Goal: Find specific page/section: Find specific page/section

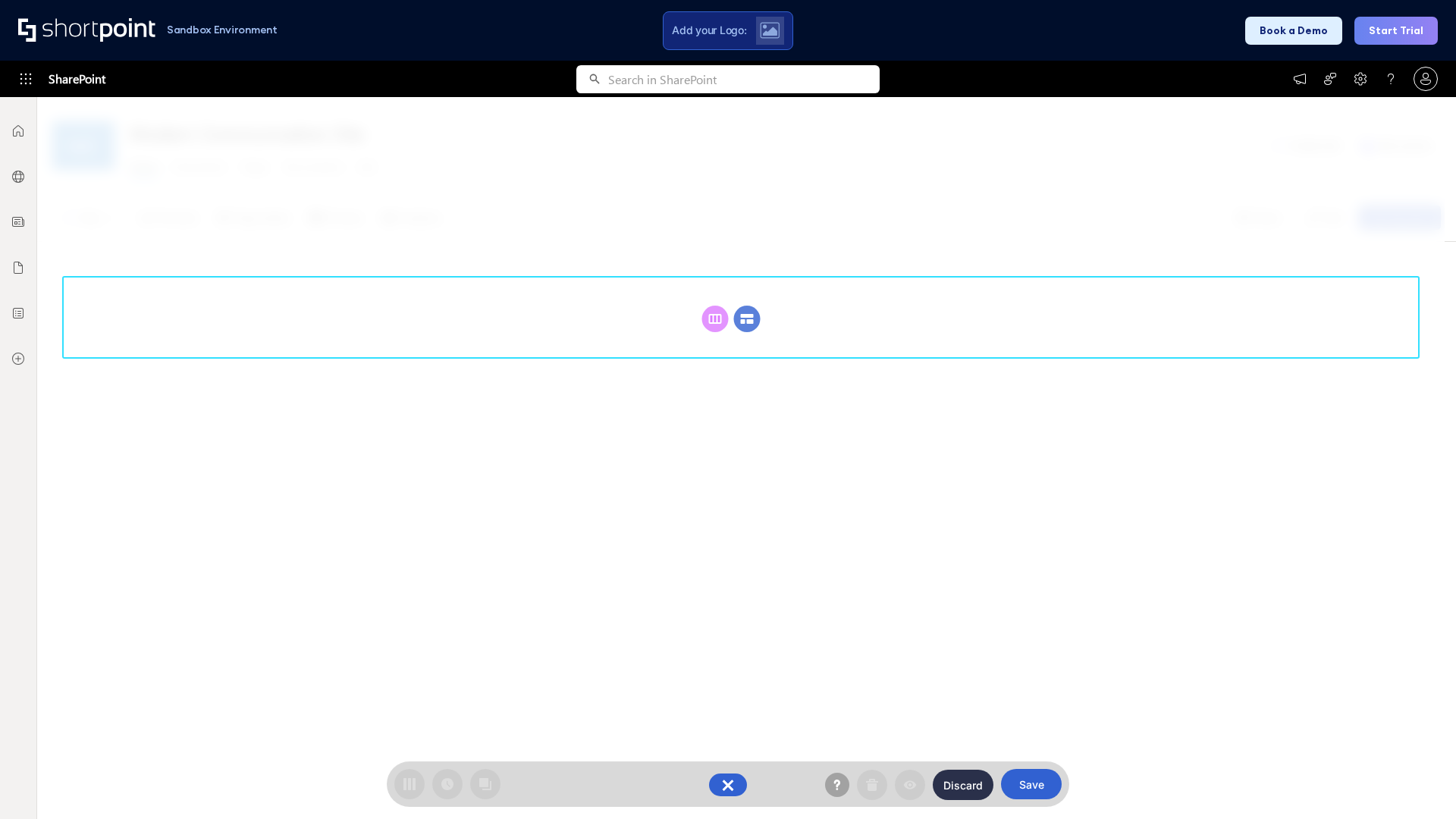
click at [747, 318] on circle at bounding box center [747, 318] width 26 height 26
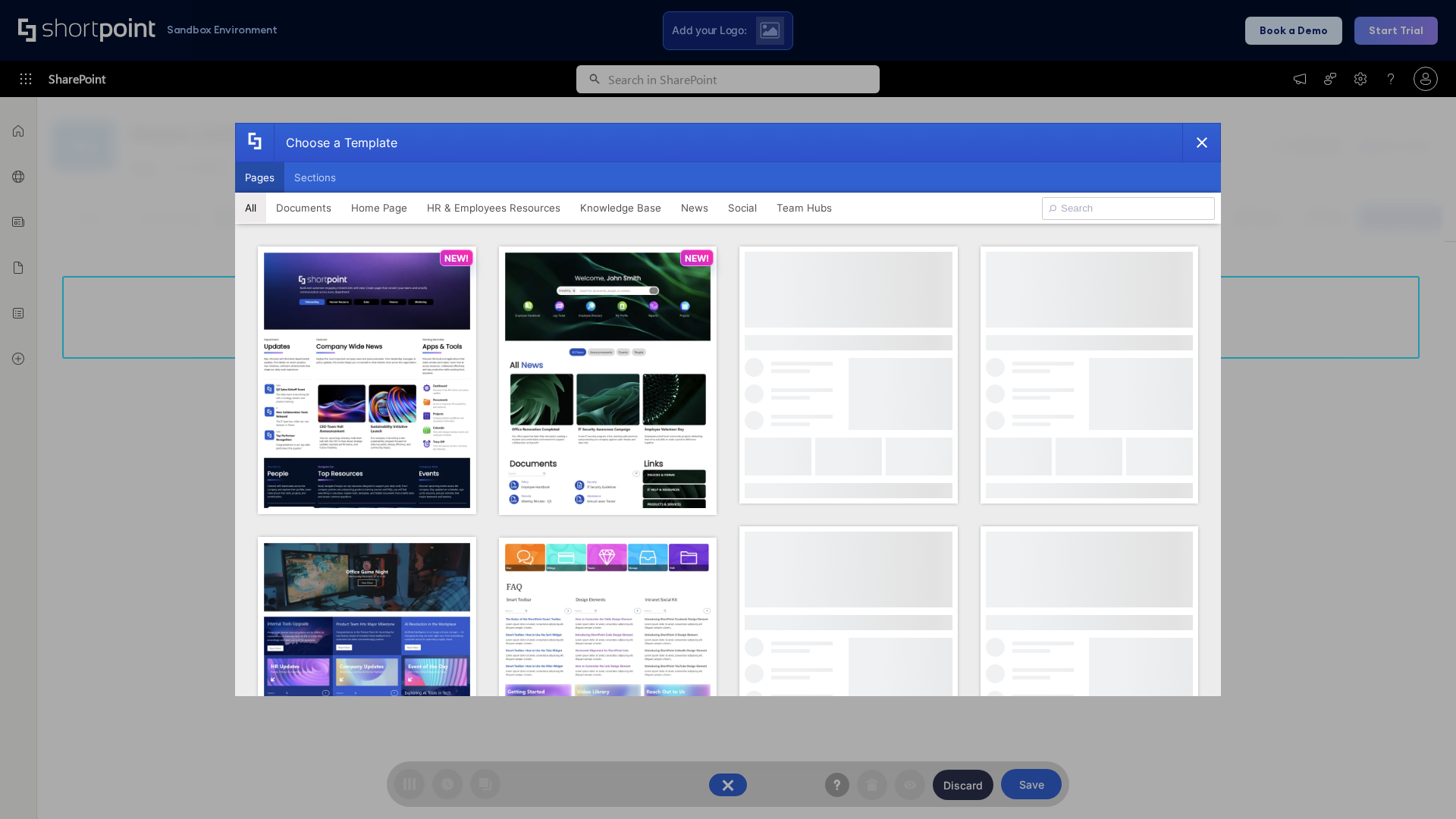
click at [259, 177] on button "Pages" at bounding box center [259, 177] width 49 height 30
type input "Team Hub 2"
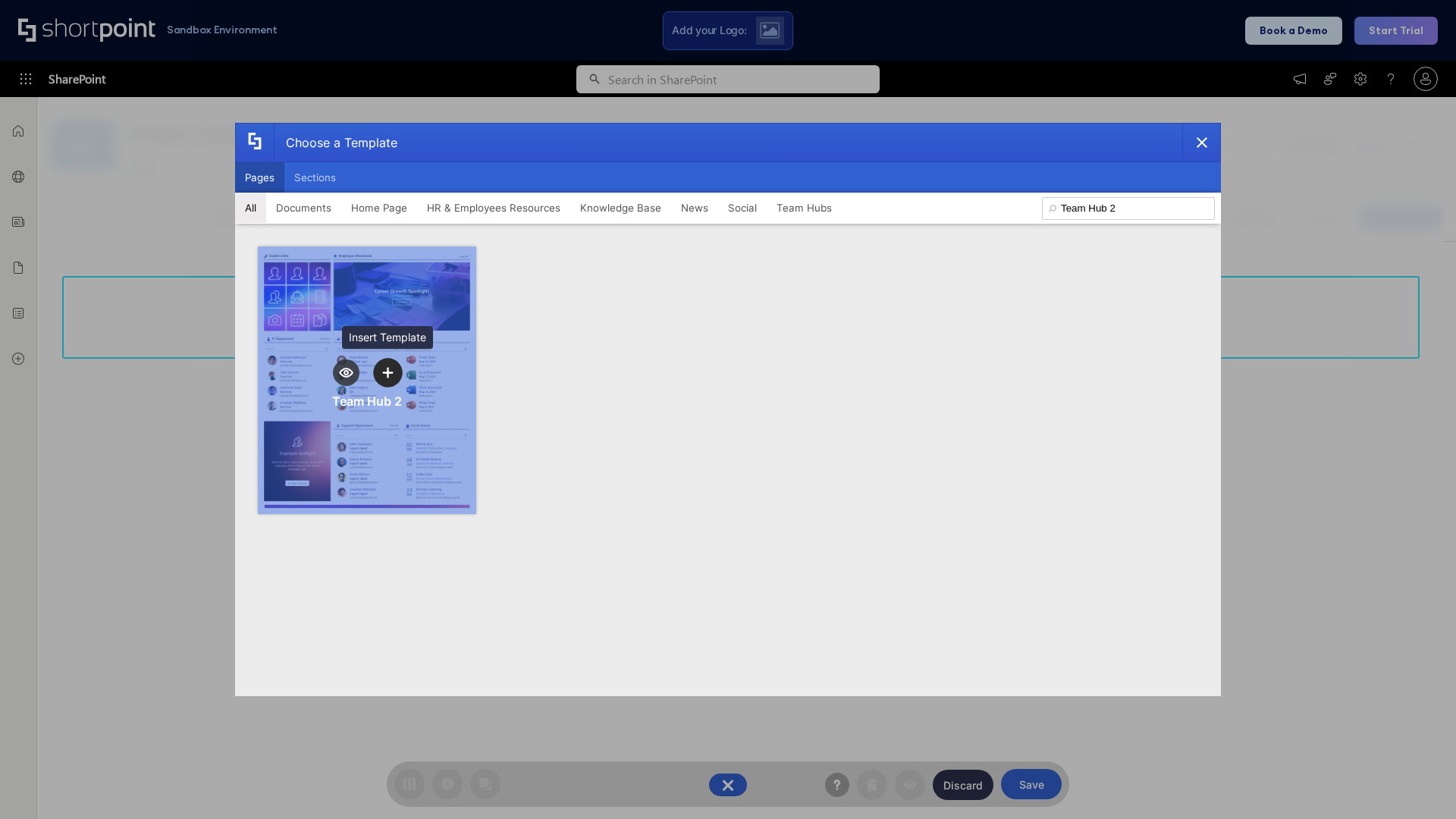
click at [387, 373] on icon "template selector" at bounding box center [387, 372] width 11 height 11
